Goal: Task Accomplishment & Management: Complete application form

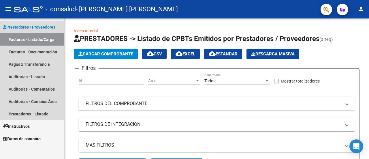
click at [43, 45] on link "Facturas - Listado/Carga" at bounding box center [32, 39] width 64 height 12
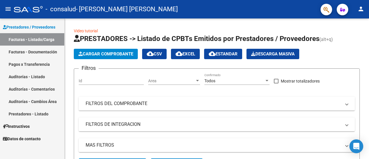
click at [369, 129] on div at bounding box center [369, 79] width 0 height 159
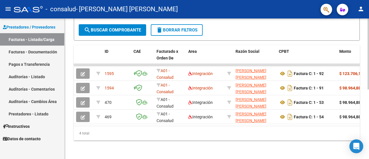
click at [368, 129] on div at bounding box center [368, 88] width 1 height 140
click at [200, 120] on datatable-selection "1595 A01 - Consalud Integración [PERSON_NAME] [PERSON_NAME] 27439454666 Factura…" at bounding box center [217, 122] width 286 height 5
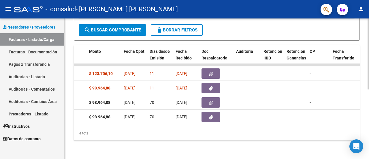
scroll to position [0, 0]
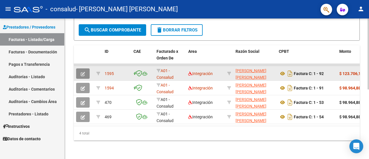
click at [87, 70] on button "button" at bounding box center [83, 73] width 14 height 10
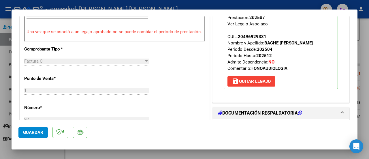
scroll to position [271, 0]
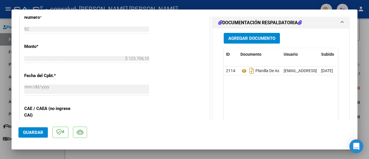
click at [369, 51] on div at bounding box center [369, 79] width 0 height 159
click at [352, 56] on mat-dialog-content "COMPROBANTE VER COMPROBANTE ESTADO: Recibida. En proceso de confirmacion/acepta…" at bounding box center [185, 67] width 346 height 103
click at [25, 132] on span "Guardar" at bounding box center [33, 132] width 20 height 5
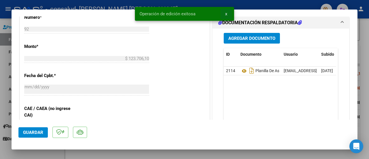
click at [226, 17] on button "x" at bounding box center [226, 14] width 11 height 10
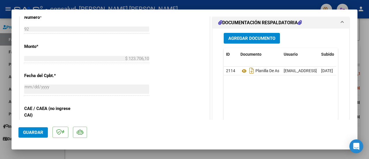
click at [359, 41] on div at bounding box center [184, 79] width 369 height 159
type input "$ 0,00"
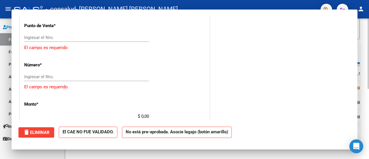
scroll to position [319, 0]
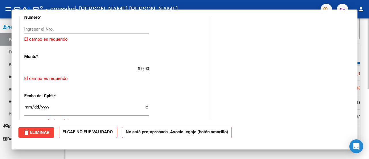
click at [359, 41] on div "Video tutorial PRESTADORES -> Listado de CPBTs Emitidos por Prestadores / Prove…" at bounding box center [217, 16] width 286 height 248
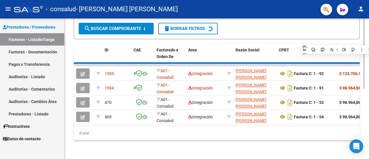
click at [359, 41] on div "Video tutorial PRESTADORES -> Listado de CPBTs Emitidos por Prestadores / Prove…" at bounding box center [217, 16] width 286 height 248
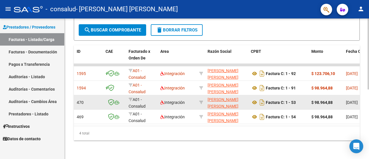
scroll to position [0, 17]
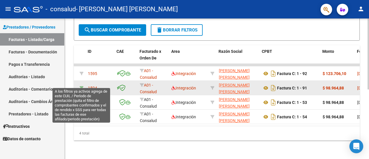
click at [81, 86] on icon at bounding box center [82, 88] width 4 height 4
type input "202506"
type input "20496929331"
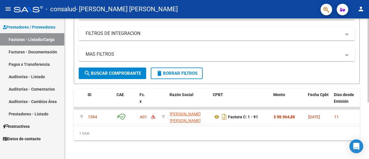
scroll to position [95, 0]
